Goal: Entertainment & Leisure: Consume media (video, audio)

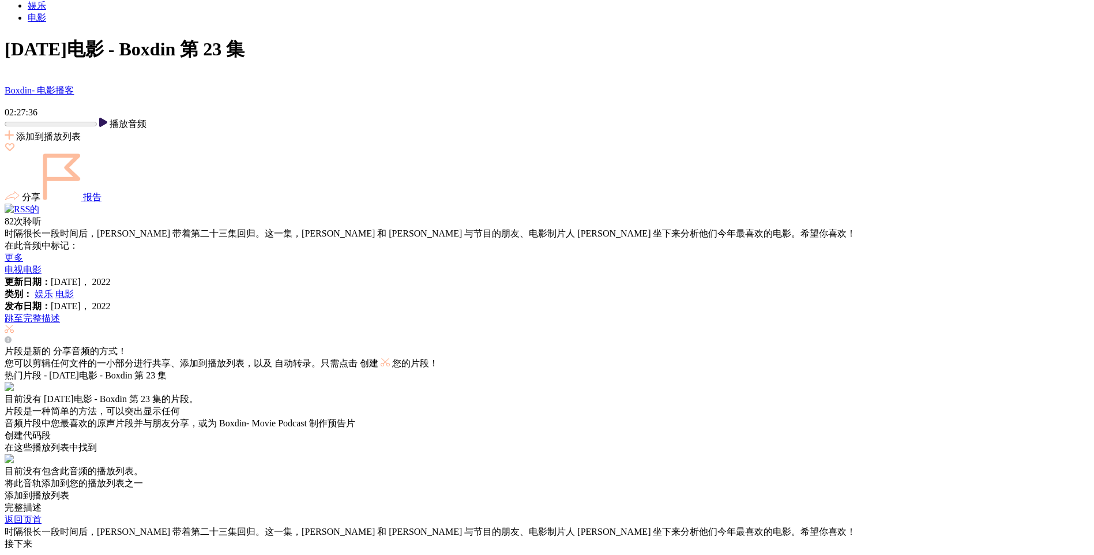
scroll to position [15626, 0]
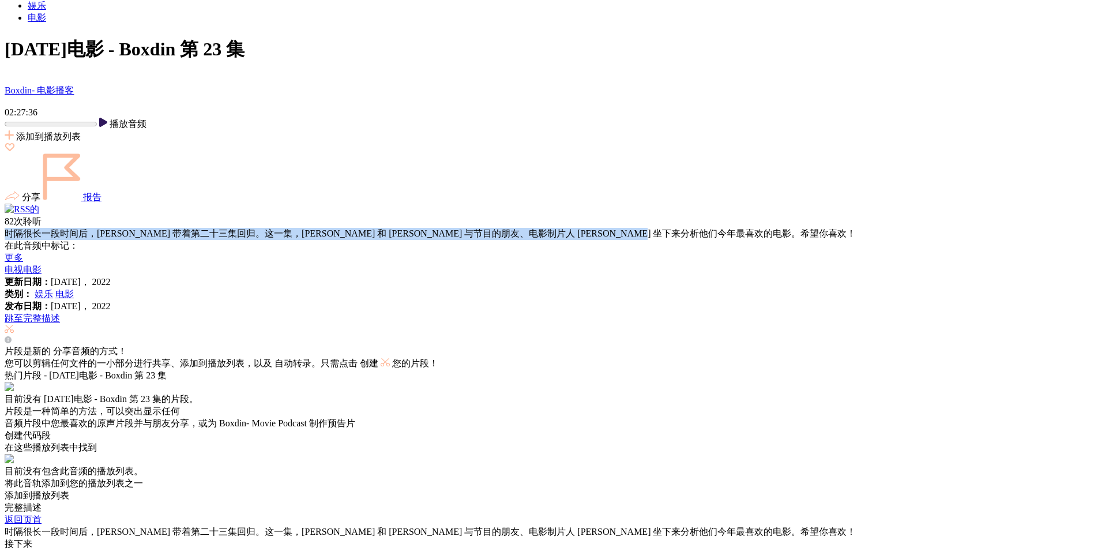
drag, startPoint x: 5, startPoint y: 320, endPoint x: 706, endPoint y: 320, distance: 700.4
click at [706, 240] on div "时隔很长一段时间后，[PERSON_NAME] 带着第二十三集回归。这一集，[PERSON_NAME] 和 [PERSON_NAME] 与节目的朋友、电影制片…" at bounding box center [547, 234] width 1085 height 12
click at [256, 240] on div "时隔很长一段时间后，[PERSON_NAME] 带着第二十三集回归。这一集，[PERSON_NAME] 和 [PERSON_NAME] 与节目的朋友、电影制片…" at bounding box center [547, 234] width 1085 height 12
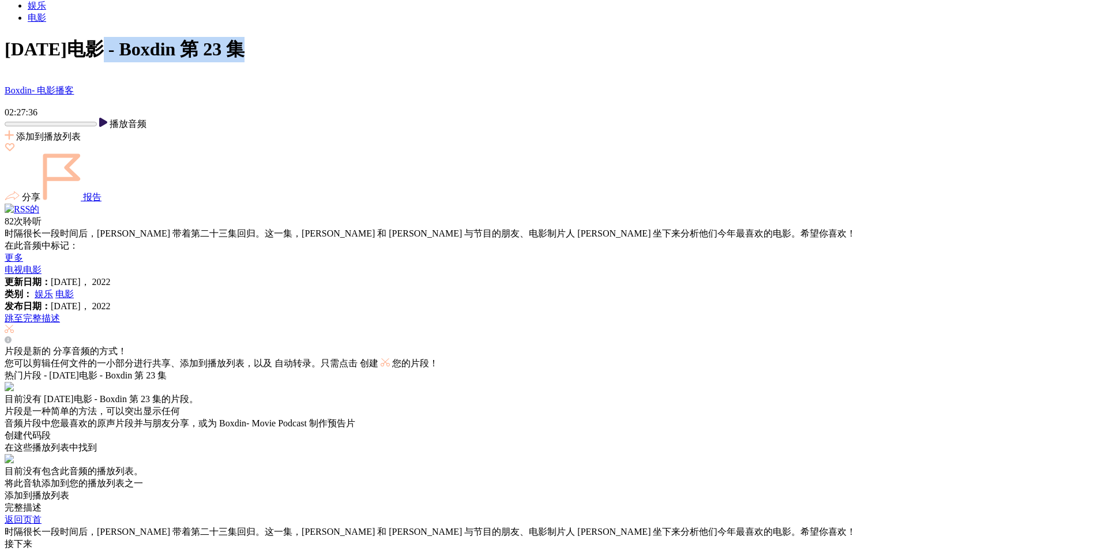
drag, startPoint x: 110, startPoint y: 115, endPoint x: 335, endPoint y: 98, distance: 225.1
click at [330, 99] on div "娱乐 电影 [DATE]电影 - Boxdin 第 23 集 Boxdin- 电影播客 02:27:36 播放音频" at bounding box center [547, 108] width 1085 height 216
click at [329, 288] on div "更新日期： [DATE]， 2022" at bounding box center [547, 282] width 1085 height 12
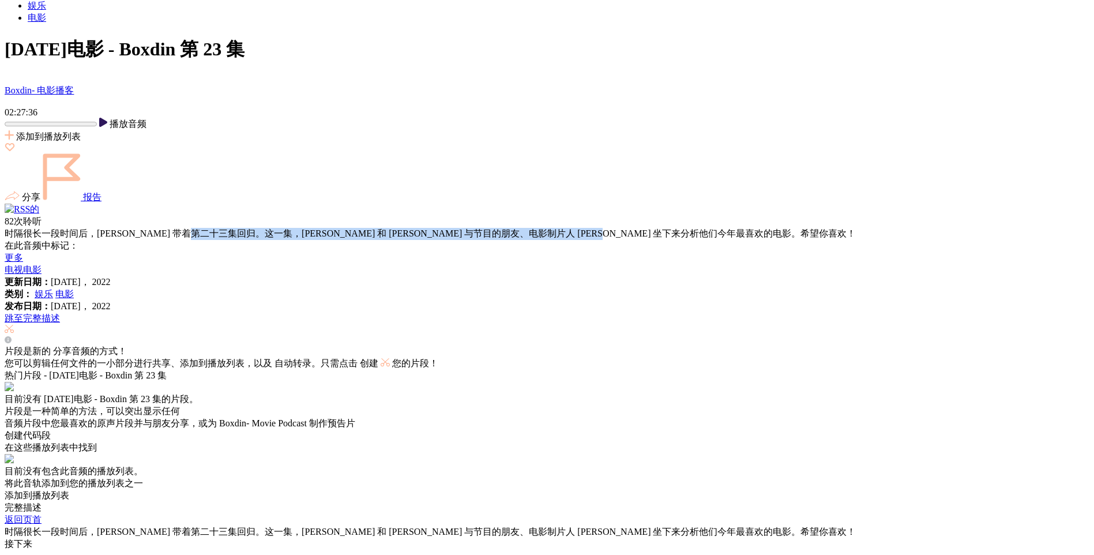
drag, startPoint x: 213, startPoint y: 321, endPoint x: 631, endPoint y: 325, distance: 417.1
click at [631, 240] on div "时隔很长一段时间后，[PERSON_NAME] 带着第二十三集回归。这一集，[PERSON_NAME] 和 [PERSON_NAME] 与节目的朋友、电影制片…" at bounding box center [547, 234] width 1085 height 12
drag, startPoint x: 404, startPoint y: 323, endPoint x: 364, endPoint y: 323, distance: 39.8
click at [404, 240] on div "时隔很长一段时间后，[PERSON_NAME] 带着第二十三集回归。这一集，[PERSON_NAME] 和 [PERSON_NAME] 与节目的朋友、电影制片…" at bounding box center [547, 234] width 1085 height 12
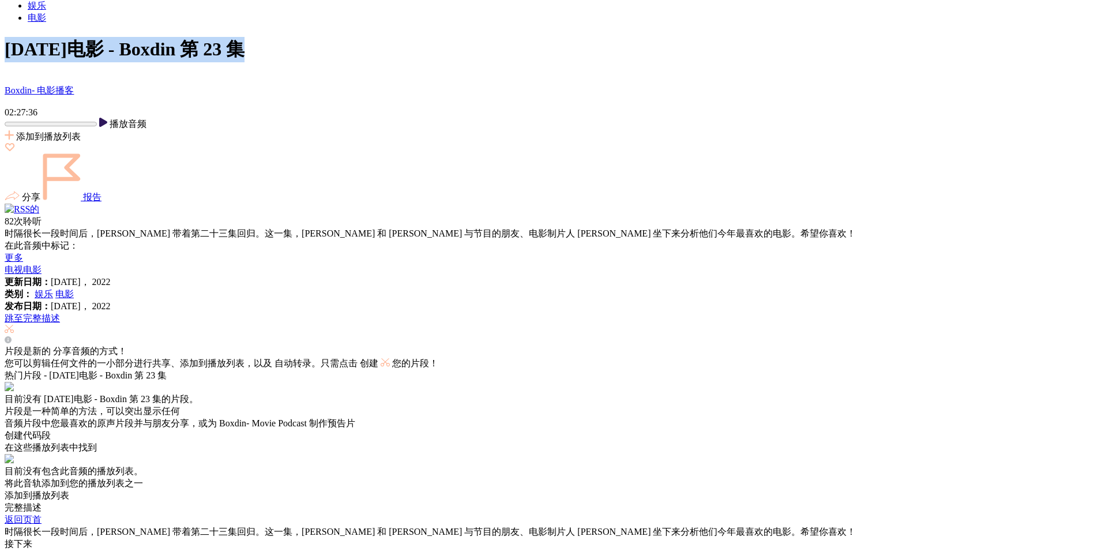
drag, startPoint x: 0, startPoint y: 105, endPoint x: 319, endPoint y: 111, distance: 319.1
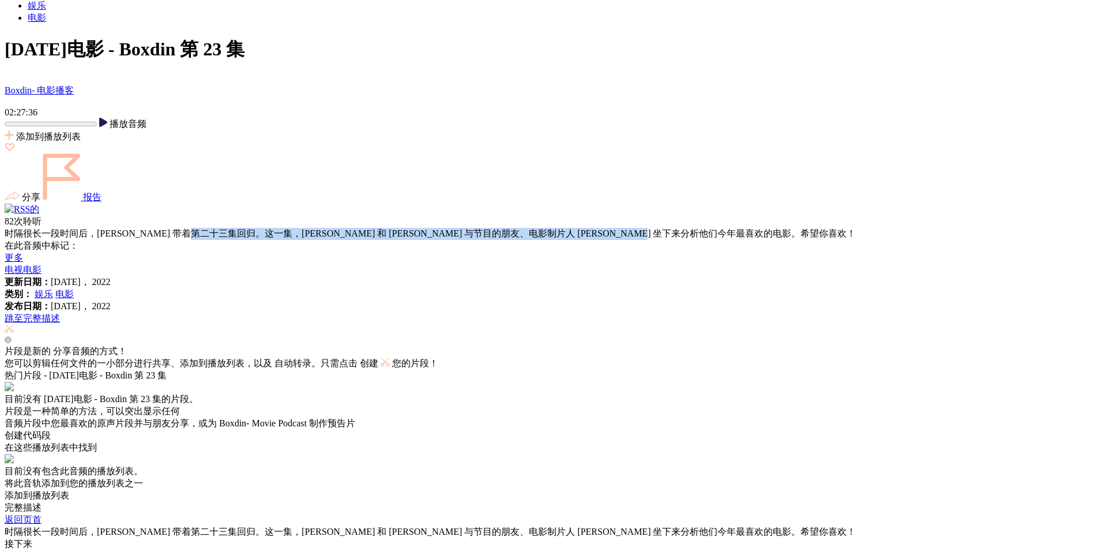
drag, startPoint x: 212, startPoint y: 317, endPoint x: 717, endPoint y: 317, distance: 504.8
click at [707, 240] on div "时隔很长一段时间后，[PERSON_NAME] 带着第二十三集回归。这一集，[PERSON_NAME] 和 [PERSON_NAME] 与节目的朋友、电影制片…" at bounding box center [547, 234] width 1085 height 12
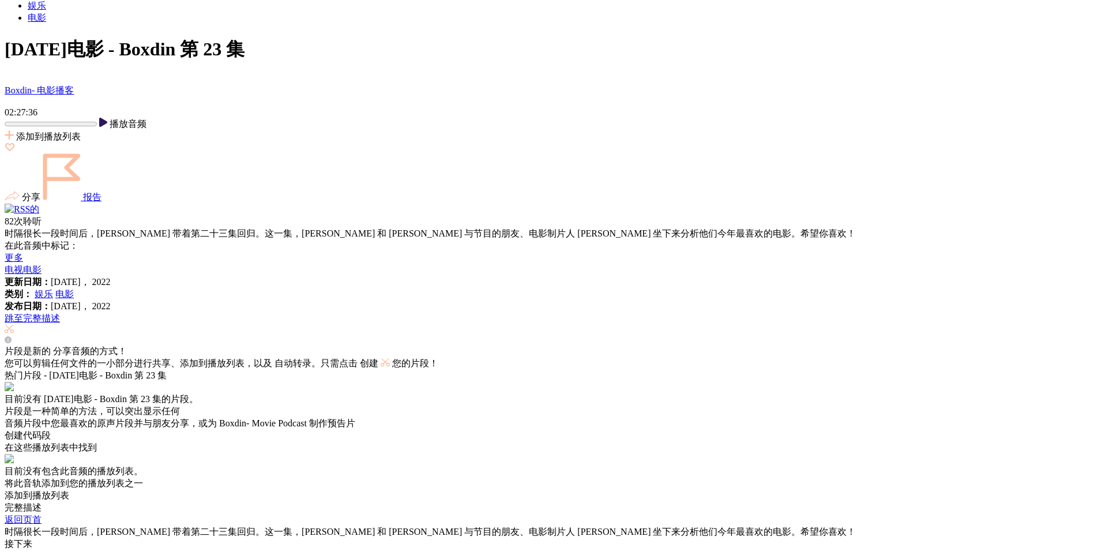
drag, startPoint x: 717, startPoint y: 317, endPoint x: 647, endPoint y: 382, distance: 95.5
click at [647, 288] on div "更新日期： [DATE]， 2022" at bounding box center [547, 282] width 1085 height 12
